Goal: Transaction & Acquisition: Purchase product/service

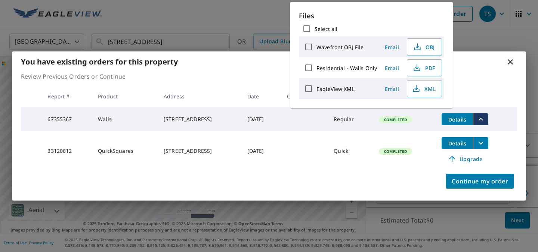
click at [506, 58] on icon at bounding box center [510, 62] width 9 height 9
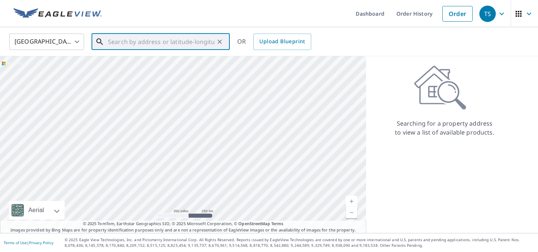
paste input "3185 NE Mulberry Issaquah 98029"
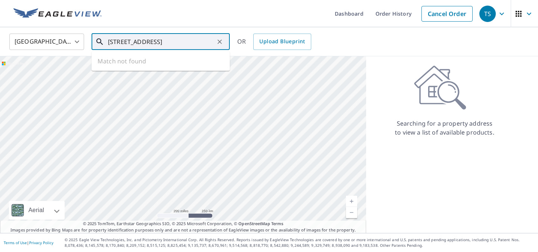
scroll to position [0, 51]
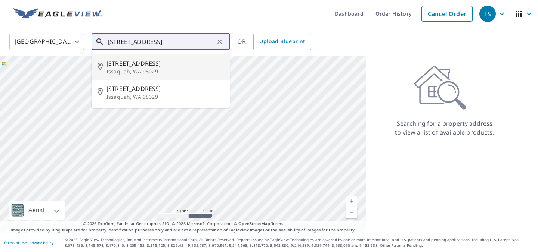
click at [173, 68] on span "3185 NE Mulberry St" at bounding box center [164, 63] width 117 height 9
type input "3185 NE Mulberry St Issaquah, WA 98029"
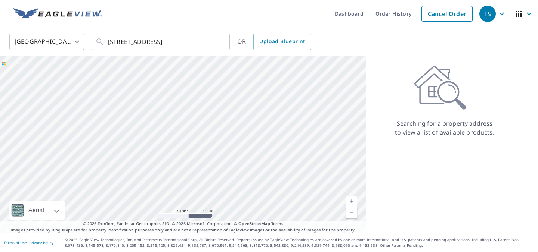
scroll to position [0, 0]
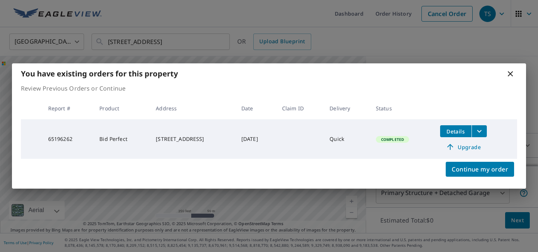
click at [482, 152] on span "Upgrade" at bounding box center [463, 147] width 38 height 9
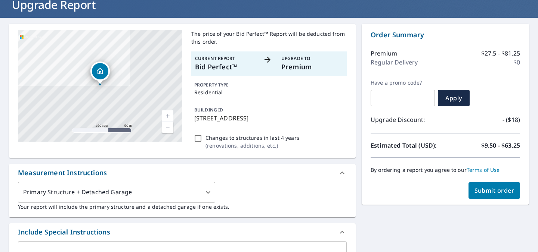
scroll to position [59, 0]
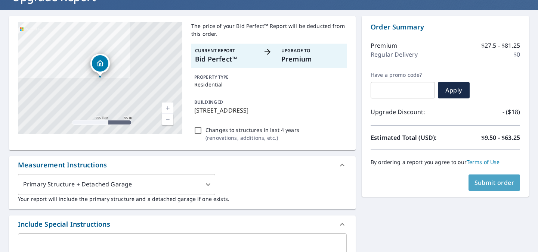
click at [482, 181] on span "Submit order" at bounding box center [494, 183] width 40 height 8
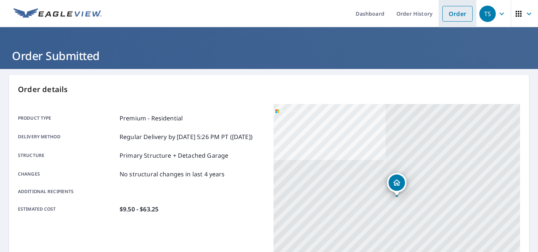
click at [442, 13] on link "Order" at bounding box center [457, 14] width 30 height 16
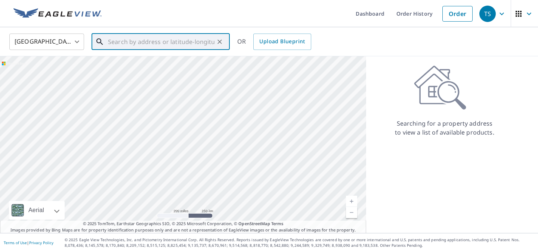
paste input "18720 67th Ave SE Snohomish, WA 98296"
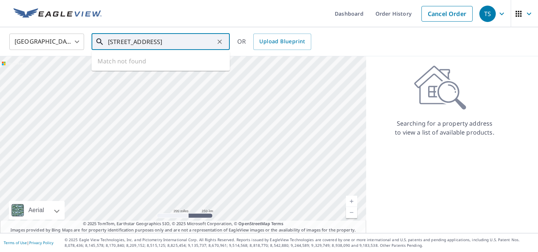
scroll to position [0, 83]
click at [170, 67] on span "18720 67th Ave SE" at bounding box center [164, 63] width 117 height 9
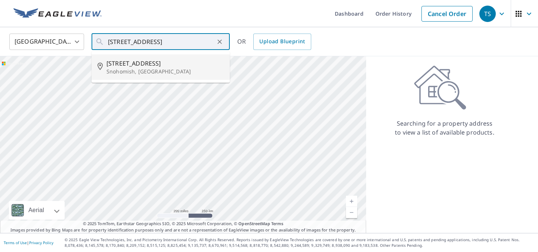
type input "18720 67th Ave SE Snohomish, WA 98296"
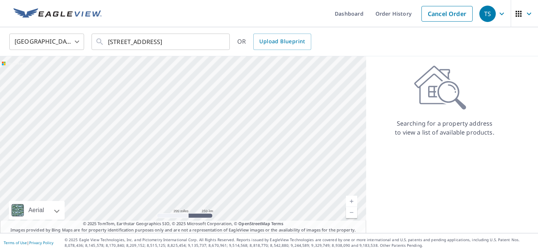
scroll to position [0, 0]
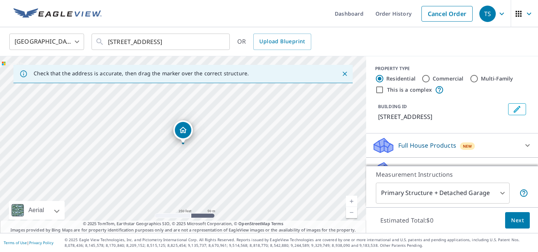
click at [351, 201] on link "Current Level 17, Zoom In" at bounding box center [351, 201] width 11 height 11
click at [351, 201] on link "Current Level 18.135607982101558, Zoom In Disabled" at bounding box center [351, 201] width 11 height 11
drag, startPoint x: 203, startPoint y: 171, endPoint x: 226, endPoint y: 151, distance: 30.4
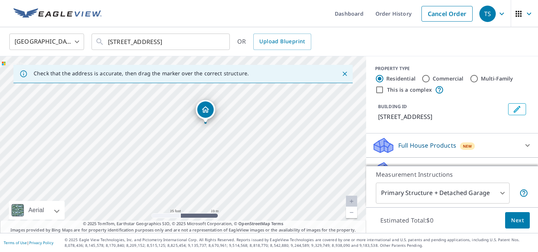
click at [226, 151] on div "18720 67th Ave SE Snohomish, WA 98296" at bounding box center [183, 144] width 366 height 177
